Goal: Information Seeking & Learning: Find specific page/section

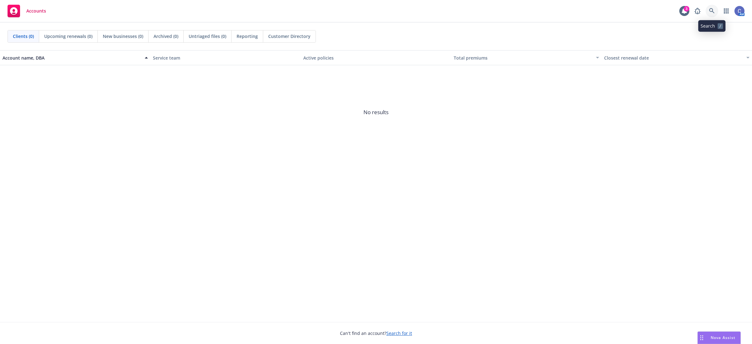
click at [711, 10] on icon at bounding box center [712, 11] width 6 height 6
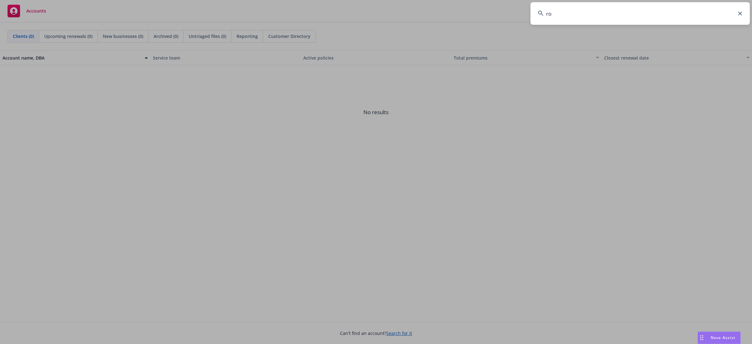
type input "r"
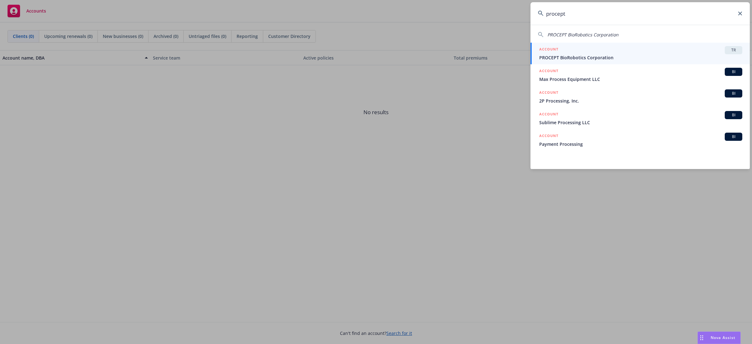
type input "procept"
click at [716, 45] on link "ACCOUNT TR PROCEPT BioRobotics Corporation" at bounding box center [639, 54] width 219 height 22
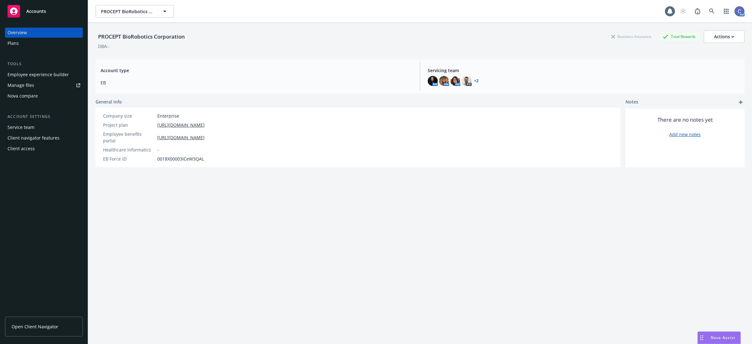
click at [41, 77] on div "Employee experience builder" at bounding box center [38, 75] width 61 height 10
click at [145, 13] on span "PROCEPT BioRobotics Corporation" at bounding box center [128, 11] width 54 height 7
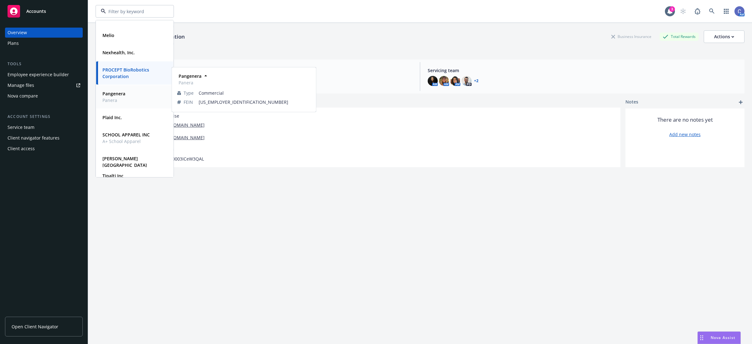
scroll to position [117, 0]
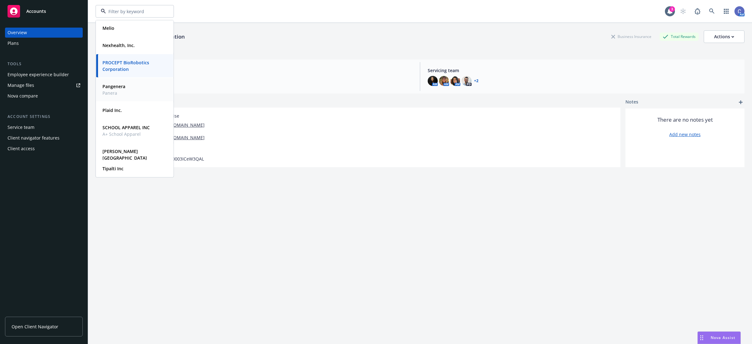
click at [124, 133] on span "A+ School Apparel" at bounding box center [125, 134] width 47 height 7
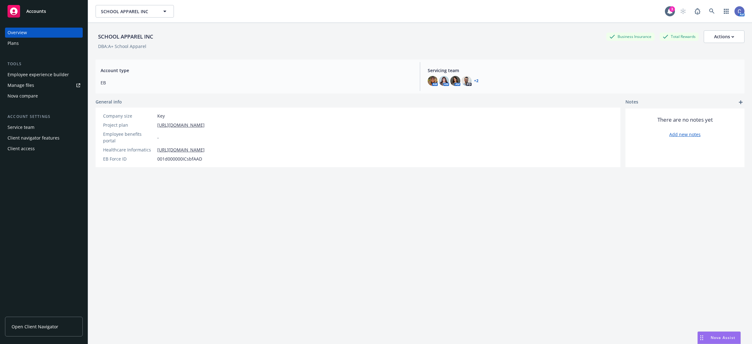
click at [23, 43] on div "Plans" at bounding box center [44, 43] width 73 height 10
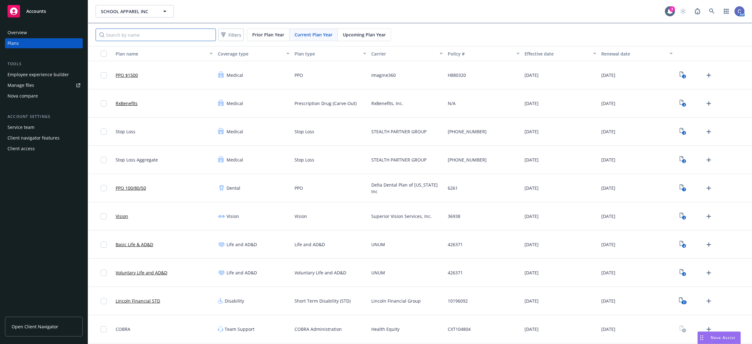
click at [191, 29] on input "Search by name" at bounding box center [156, 35] width 120 height 13
click at [189, 36] on input "Search by name" at bounding box center [156, 35] width 120 height 13
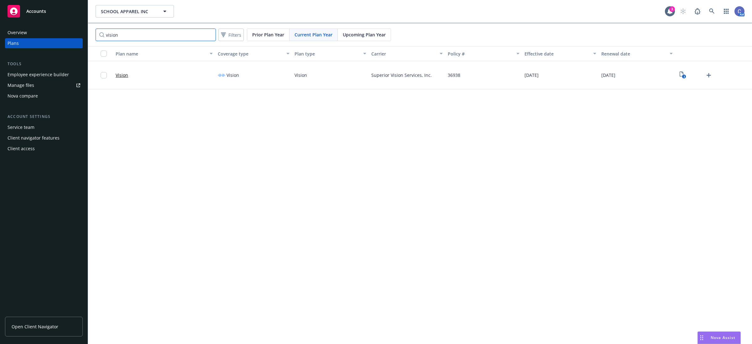
type input "vision"
click at [678, 79] on div "3" at bounding box center [696, 75] width 36 height 10
click at [681, 76] on icon "3" at bounding box center [683, 74] width 7 height 7
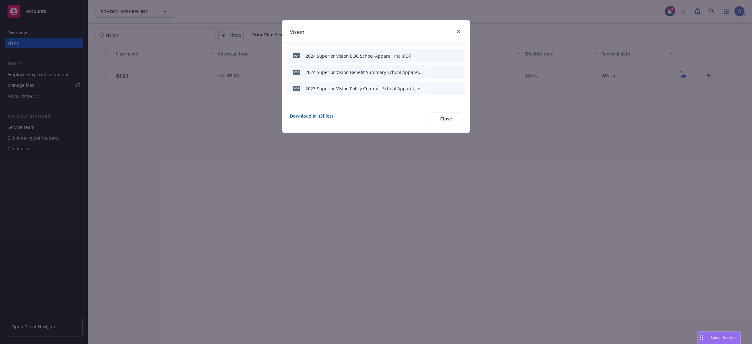
click at [450, 72] on icon "preview file" at bounding box center [449, 72] width 6 height 4
click at [449, 53] on icon "preview file" at bounding box center [449, 55] width 6 height 4
click at [444, 115] on button "Close" at bounding box center [446, 118] width 32 height 13
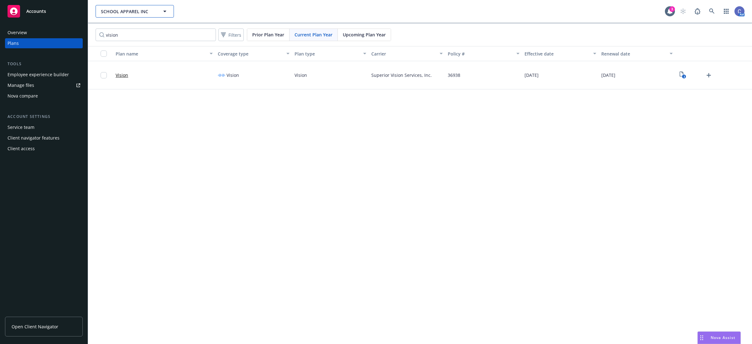
click at [157, 8] on button "SCHOOL APPAREL INC" at bounding box center [135, 11] width 78 height 13
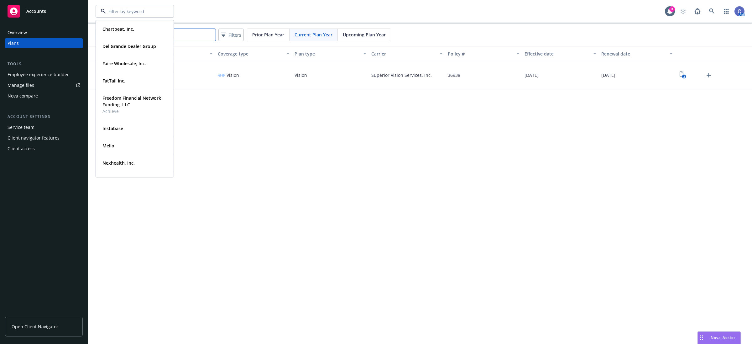
click at [198, 33] on input "vision" at bounding box center [156, 35] width 120 height 13
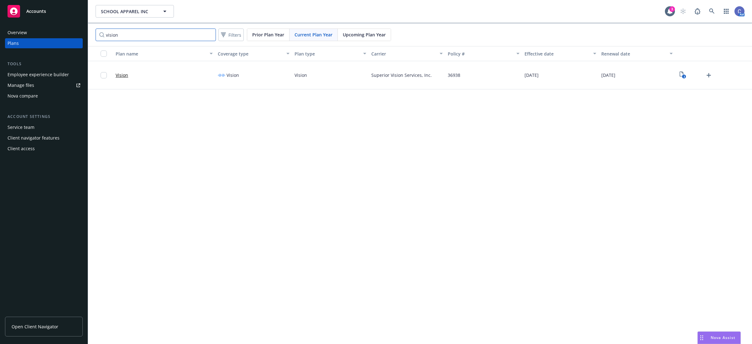
drag, startPoint x: 96, startPoint y: 42, endPoint x: 46, endPoint y: 46, distance: 50.0
click at [43, 43] on div "Accounts Overview Plans Tools Employee experience builder Manage files Nova com…" at bounding box center [376, 172] width 752 height 344
click at [681, 76] on icon "View Plan Documents" at bounding box center [682, 73] width 4 height 5
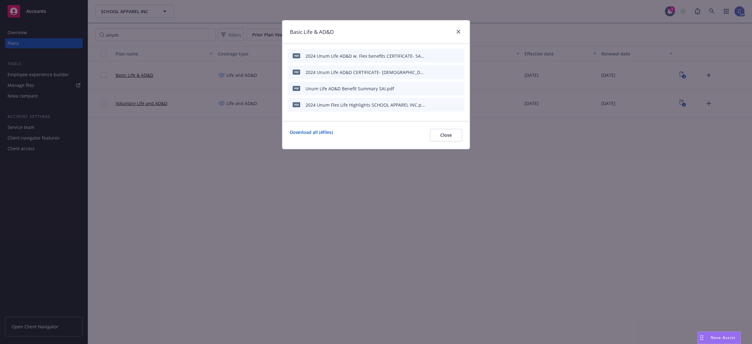
click at [447, 87] on icon "preview file" at bounding box center [449, 88] width 6 height 4
click at [448, 105] on icon "preview file" at bounding box center [449, 104] width 6 height 4
click at [451, 57] on icon "preview file" at bounding box center [449, 55] width 6 height 4
click at [451, 71] on icon "preview file" at bounding box center [449, 72] width 6 height 4
click at [447, 139] on button "Close" at bounding box center [446, 135] width 32 height 13
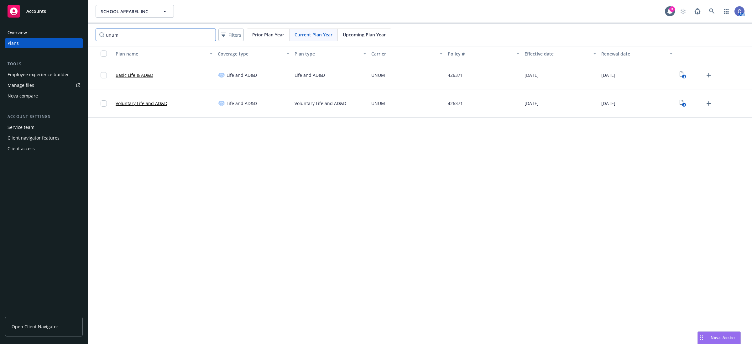
drag, startPoint x: 132, startPoint y: 28, endPoint x: 117, endPoint y: 34, distance: 15.4
click at [118, 33] on input "unum" at bounding box center [156, 35] width 120 height 13
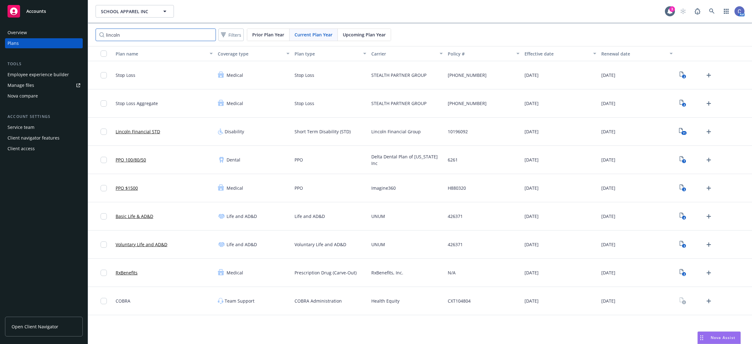
type input "lincoln"
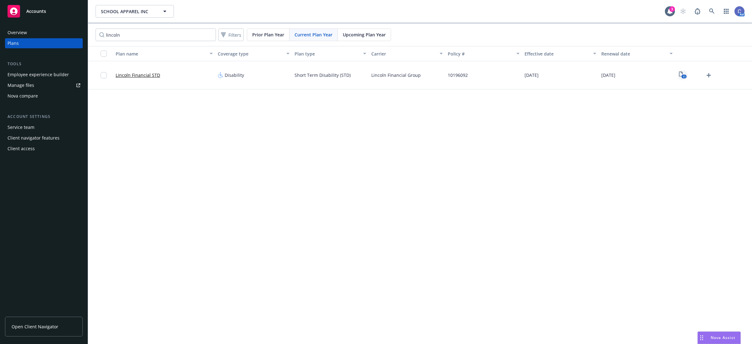
click at [685, 74] on icon "11" at bounding box center [683, 74] width 8 height 7
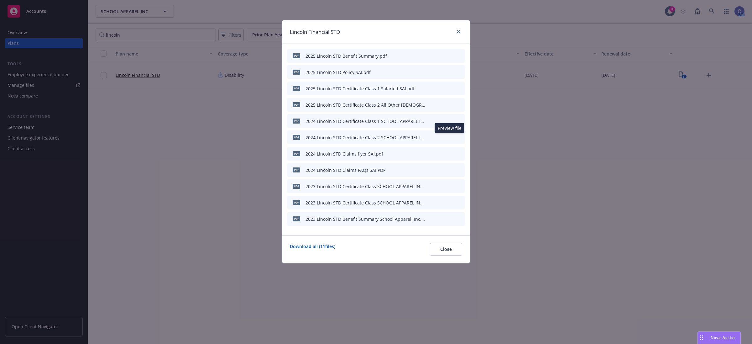
click at [450, 137] on icon "preview file" at bounding box center [449, 137] width 6 height 4
click at [439, 249] on button "Close" at bounding box center [446, 249] width 32 height 13
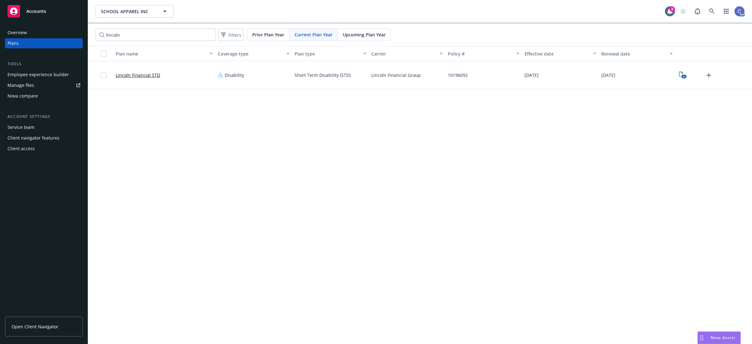
click at [49, 320] on link "Open Client Navigator" at bounding box center [44, 326] width 78 height 20
click at [680, 74] on icon "11" at bounding box center [683, 74] width 8 height 7
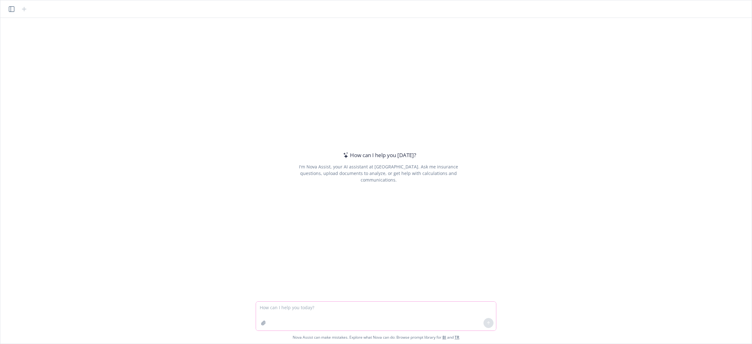
click at [305, 311] on textarea at bounding box center [376, 315] width 240 height 29
paste textarea "Hi Jonathan, I hope you had a wonderful weekend. I’m reaching out to request th…"
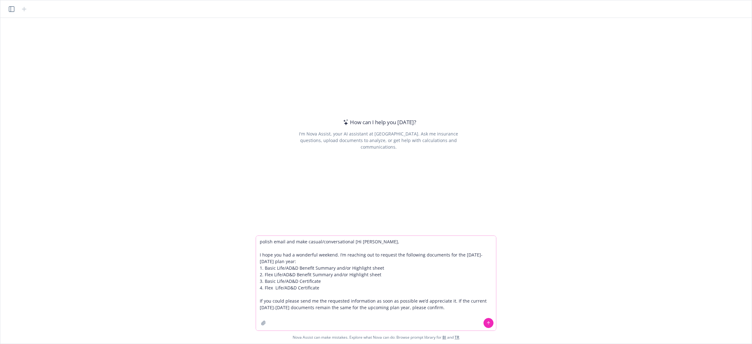
type textarea "polish email and make casual/conversational [Hi Jonathan, I hope you had a wond…"
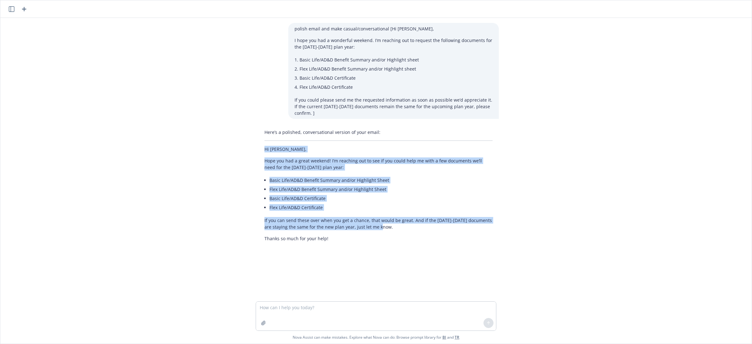
drag, startPoint x: 402, startPoint y: 227, endPoint x: 232, endPoint y: 148, distance: 187.0
click at [232, 148] on div "polish email and make casual/conversational [Hi Jonathan, I hope you had a wond…" at bounding box center [376, 159] width 746 height 283
copy div "Hi Jonathan, Hope you had a great weekend! I’m reaching out to see if you could…"
click at [344, 204] on li "Flex Life/AD&D Certificate" at bounding box center [380, 207] width 223 height 9
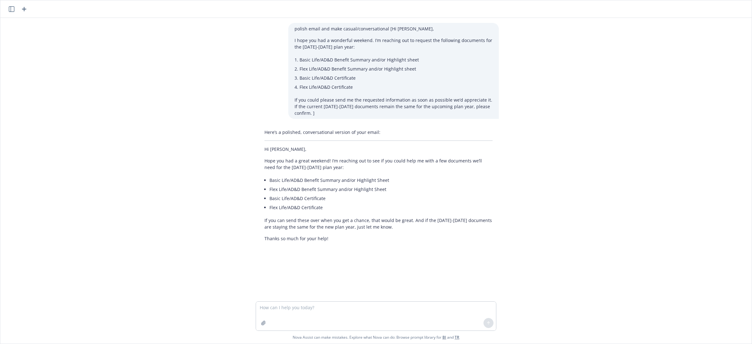
click at [327, 167] on p "Hope you had a great weekend! I’m reaching out to see if you could help me with…" at bounding box center [378, 163] width 228 height 13
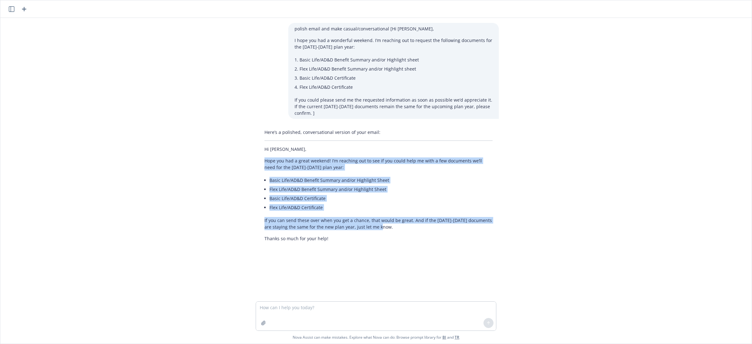
drag, startPoint x: 398, startPoint y: 229, endPoint x: 243, endPoint y: 162, distance: 169.2
click at [243, 162] on div "polish email and make casual/conversational [Hi Jonathan, I hope you had a wond…" at bounding box center [376, 159] width 746 height 283
click at [321, 169] on p "Hope you had a great weekend! I’m reaching out to see if you could help me with…" at bounding box center [378, 163] width 228 height 13
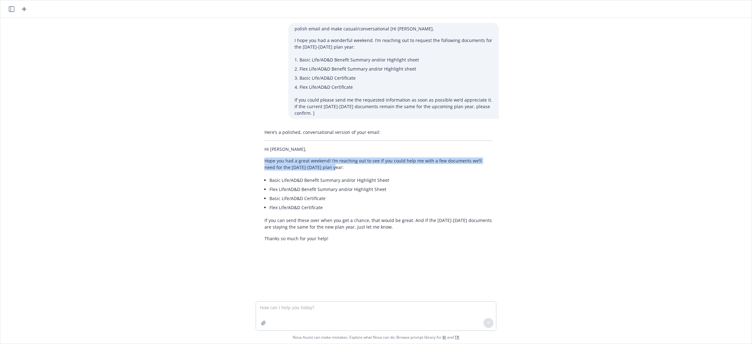
drag, startPoint x: 322, startPoint y: 168, endPoint x: 247, endPoint y: 158, distance: 75.2
click at [247, 158] on div "polish email and make casual/conversational [Hi Jonathan, I hope you had a wond…" at bounding box center [376, 159] width 746 height 283
copy p "Hope you had a great weekend! I’m reaching out to see if you could help me with…"
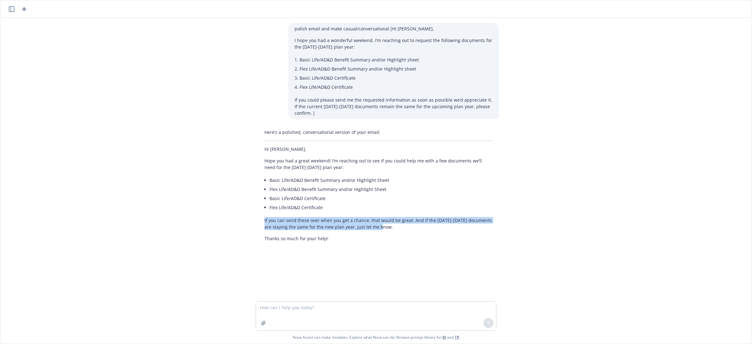
drag, startPoint x: 364, startPoint y: 224, endPoint x: 223, endPoint y: 220, distance: 141.0
click at [223, 220] on div "polish email and make casual/conversational [Hi Jonathan, I hope you had a wond…" at bounding box center [376, 159] width 746 height 283
copy p "If you can send these over when you get a chance, that would be great. And if t…"
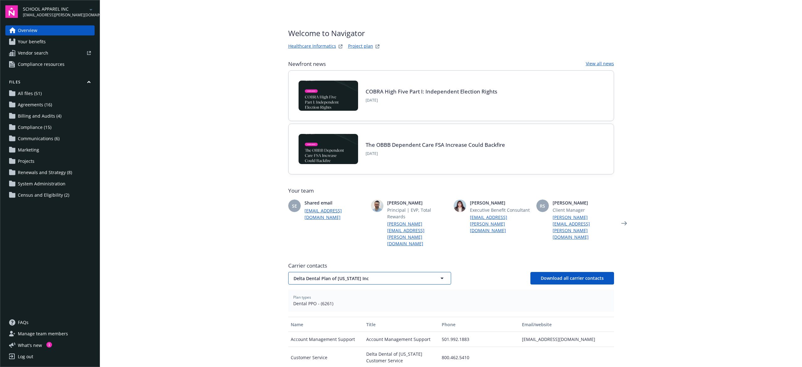
click at [405, 272] on button "Delta Dental Plan of Arkansas Inc" at bounding box center [369, 278] width 163 height 13
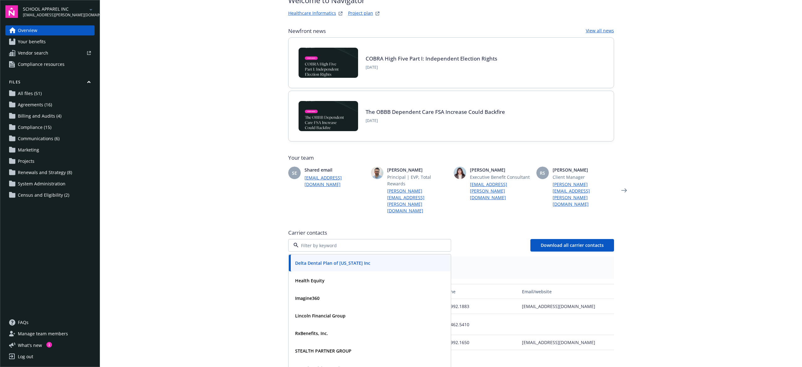
scroll to position [83, 0]
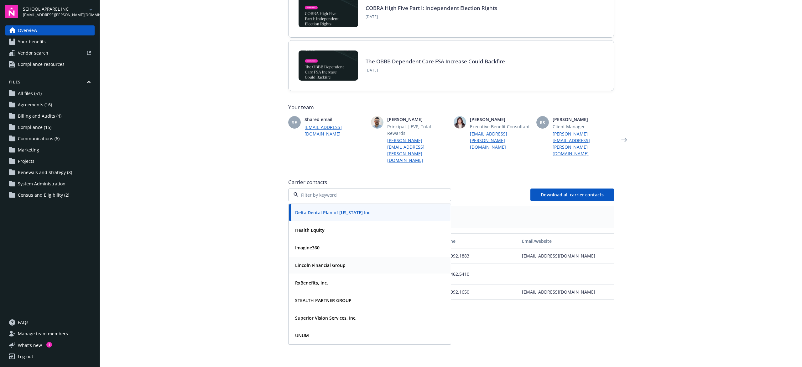
click at [331, 260] on div "Lincoln Financial Group" at bounding box center [320, 264] width 54 height 9
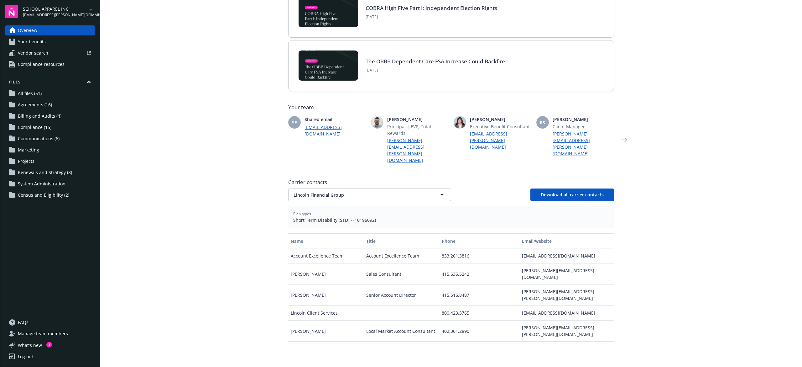
drag, startPoint x: 697, startPoint y: 95, endPoint x: 549, endPoint y: 132, distance: 152.1
click at [697, 95] on main "Welcome to Navigator Healthcare Informatics Project plan Newfront news View all…" at bounding box center [451, 183] width 702 height 367
click at [399, 188] on button "Lincoln Financial Group" at bounding box center [369, 194] width 163 height 13
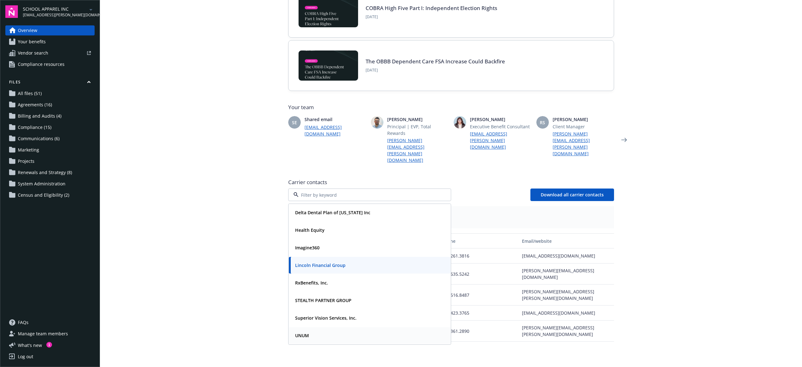
click at [306, 332] on strong "UNUM" at bounding box center [302, 335] width 14 height 6
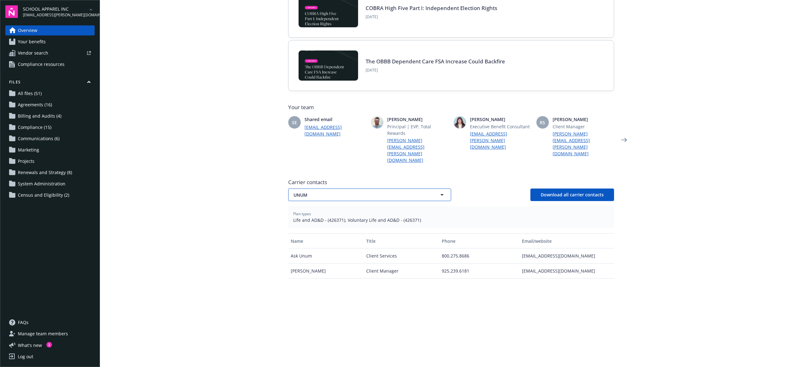
click at [394, 191] on span "UNUM" at bounding box center [359, 194] width 130 height 7
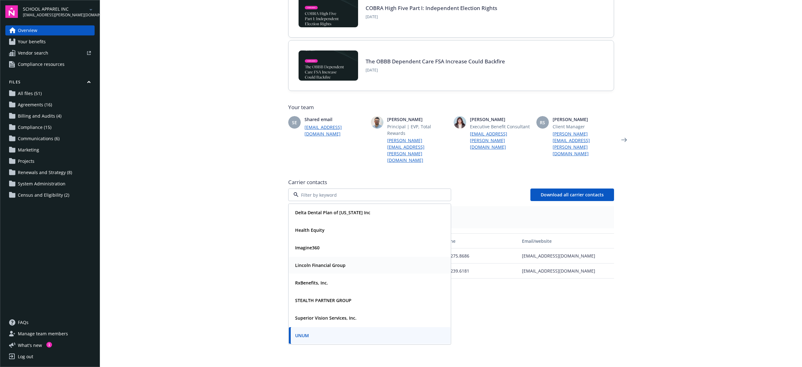
click at [342, 260] on div "Lincoln Financial Group" at bounding box center [320, 264] width 54 height 9
